Goal: Go to known website: Go to known website

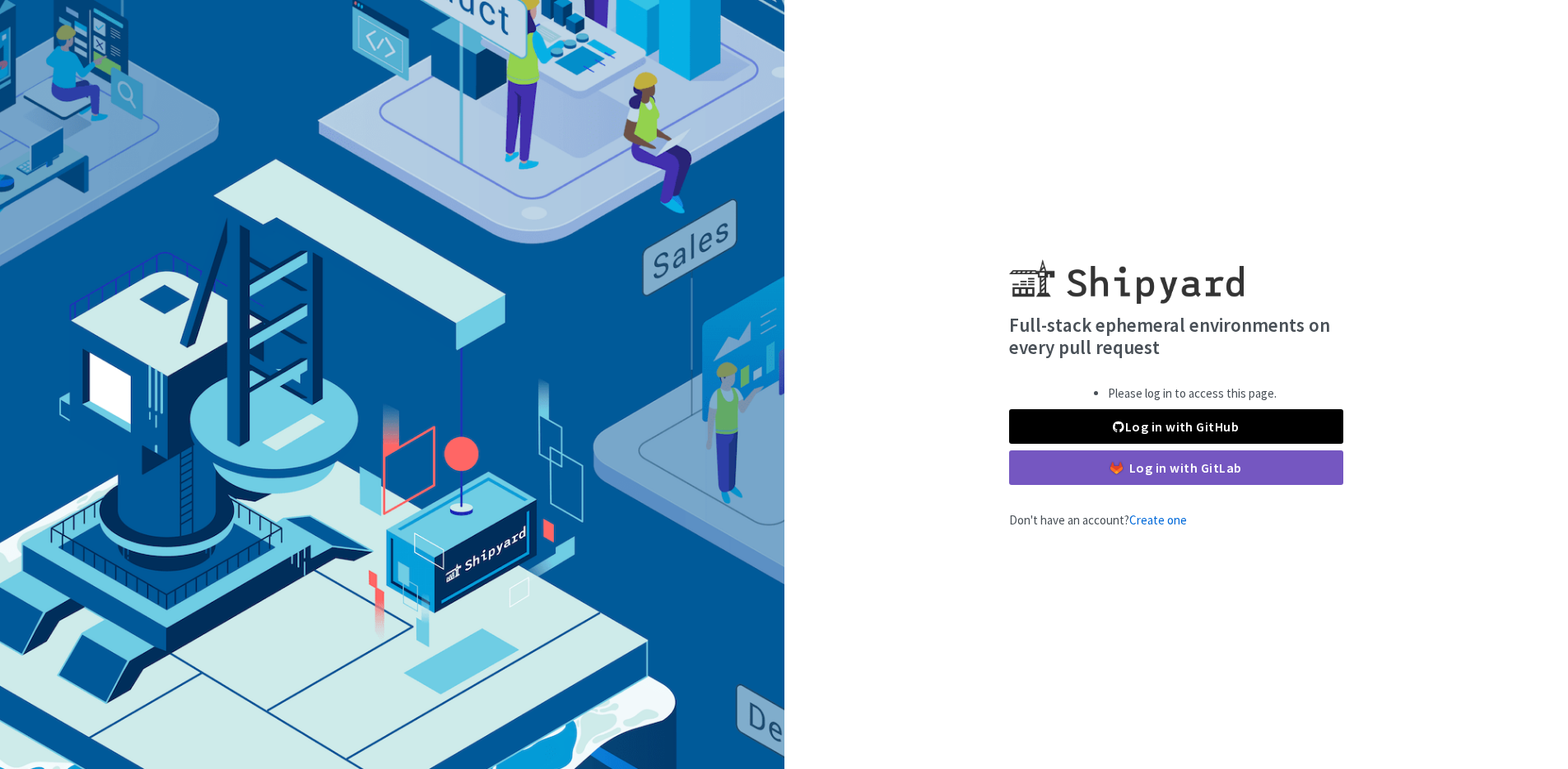
click at [1187, 561] on div "Full-stack ephemeral environments on every pull request Please log in to access…" at bounding box center [784, 384] width 1568 height 769
click at [1216, 432] on link "Log in with GitHub" at bounding box center [1177, 426] width 334 height 34
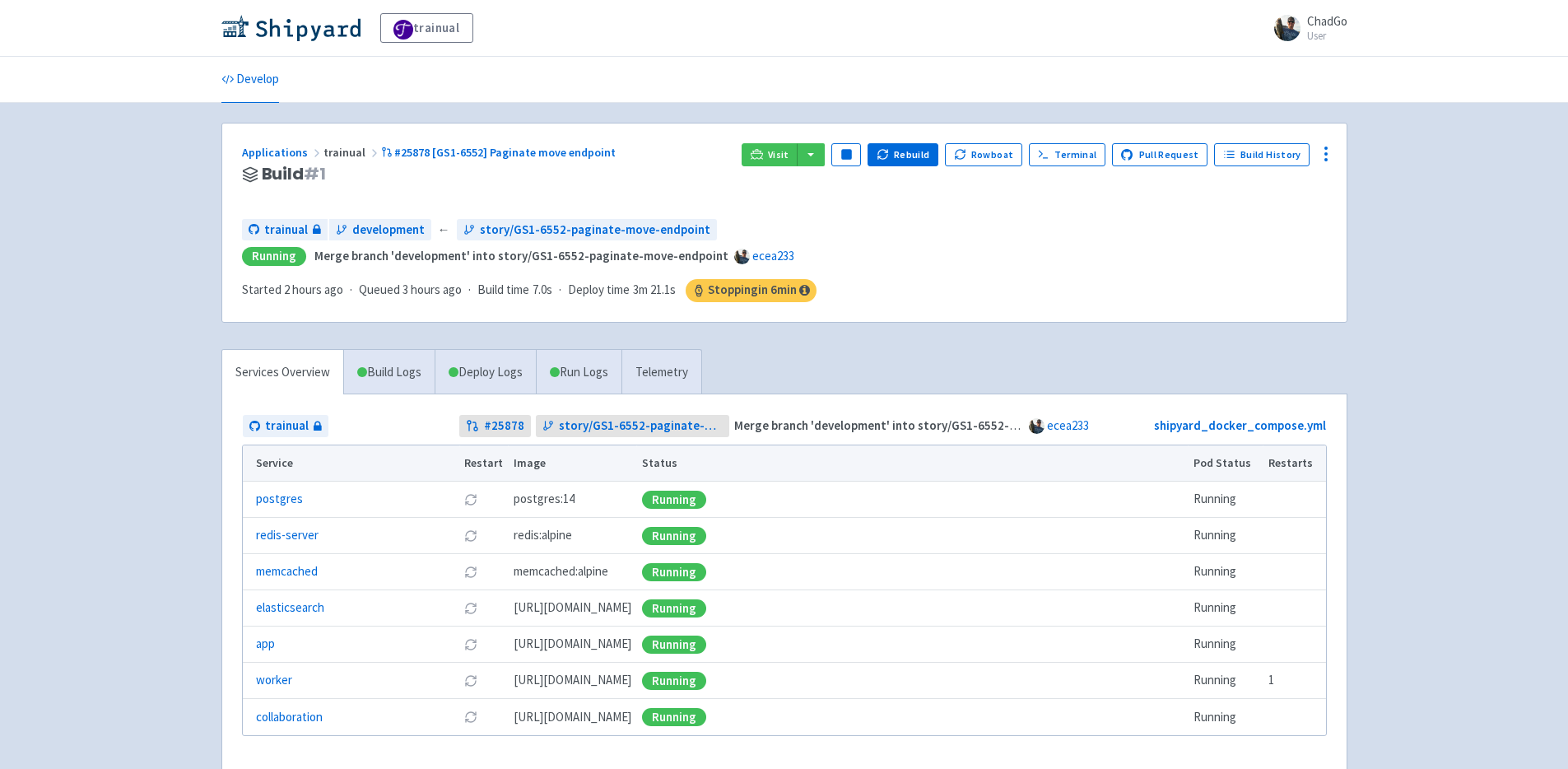
click at [906, 268] on div "trainual development ← story/GS1-6552-paginate-move-endpoint Running Merge bran…" at bounding box center [784, 261] width 1085 height 84
click at [777, 156] on link "Visit" at bounding box center [769, 154] width 56 height 23
click at [816, 149] on button "button" at bounding box center [811, 154] width 28 height 23
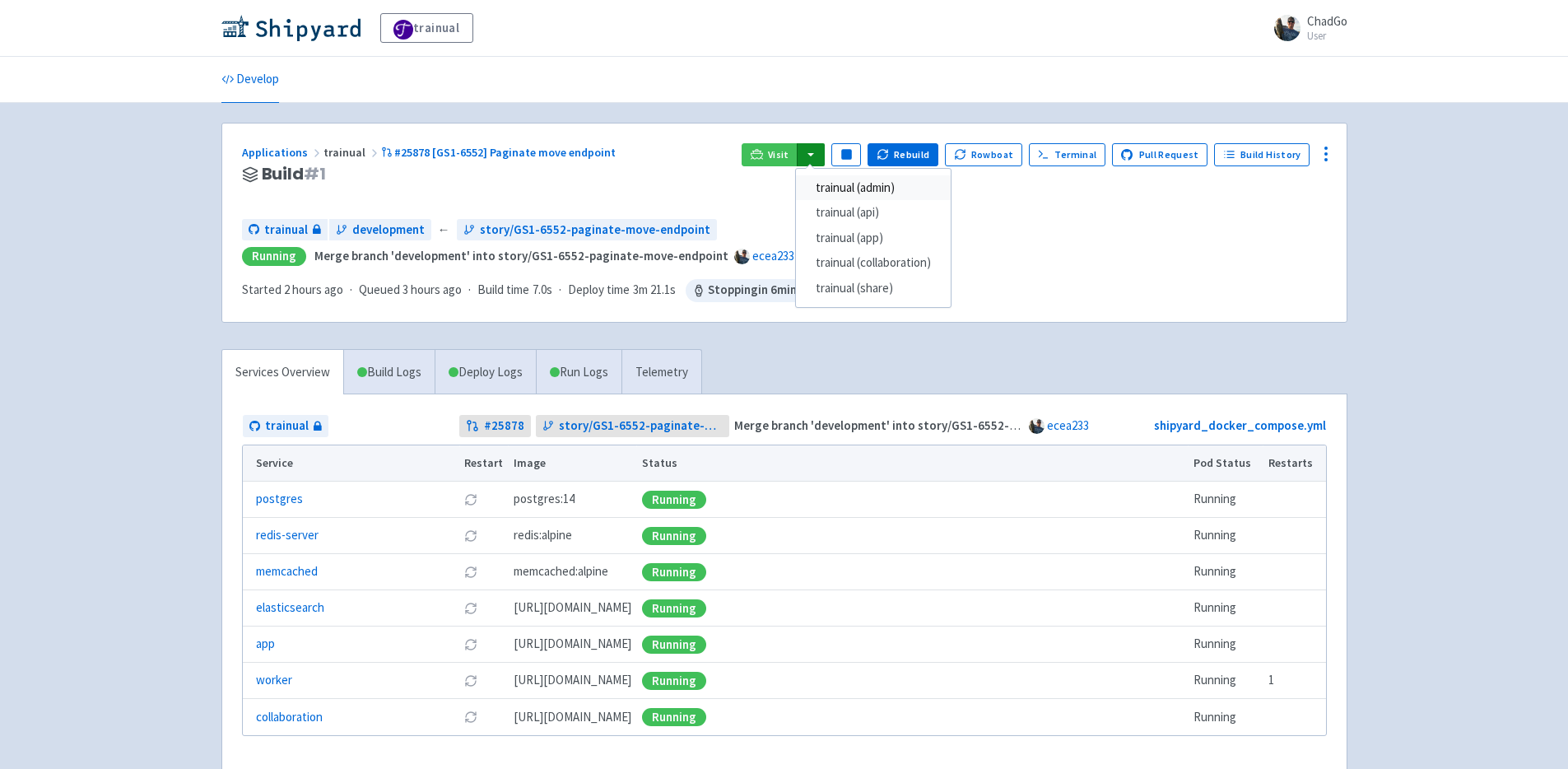
click at [873, 187] on link "trainual (admin)" at bounding box center [873, 188] width 154 height 26
